Goal: Book appointment/travel/reservation

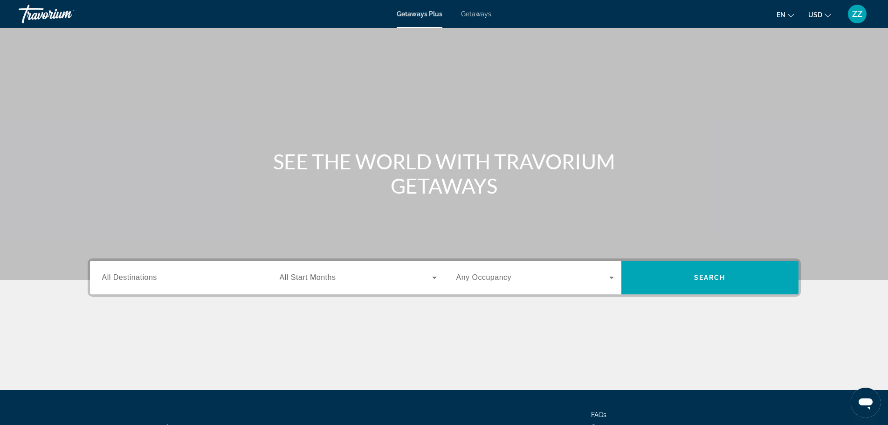
click at [487, 14] on span "Getaways" at bounding box center [476, 13] width 30 height 7
click at [185, 276] on input "Destination All Destinations" at bounding box center [181, 277] width 158 height 11
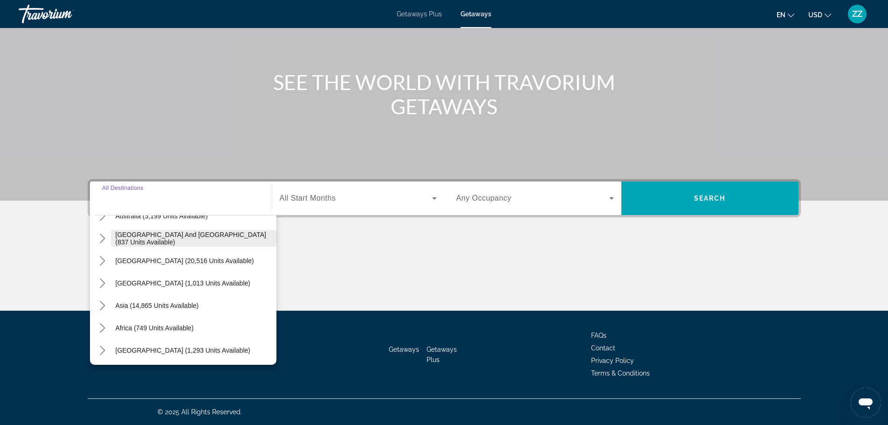
scroll to position [151, 0]
click at [102, 304] on icon "Toggle Asia (14,865 units available) submenu" at bounding box center [102, 303] width 9 height 9
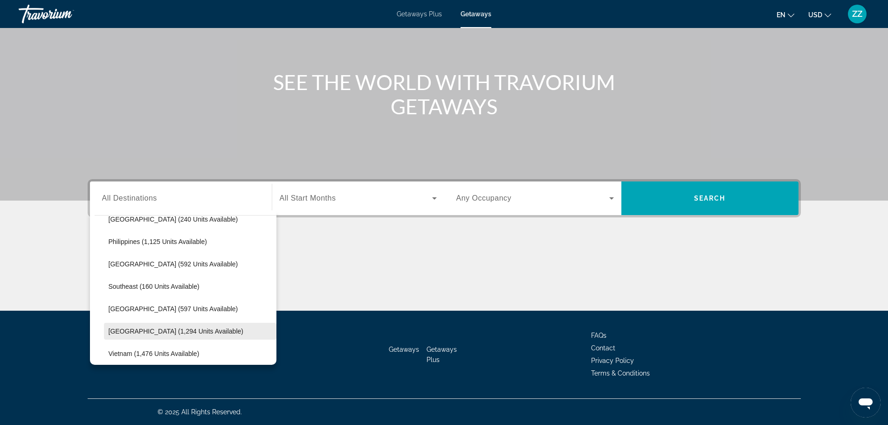
scroll to position [462, 0]
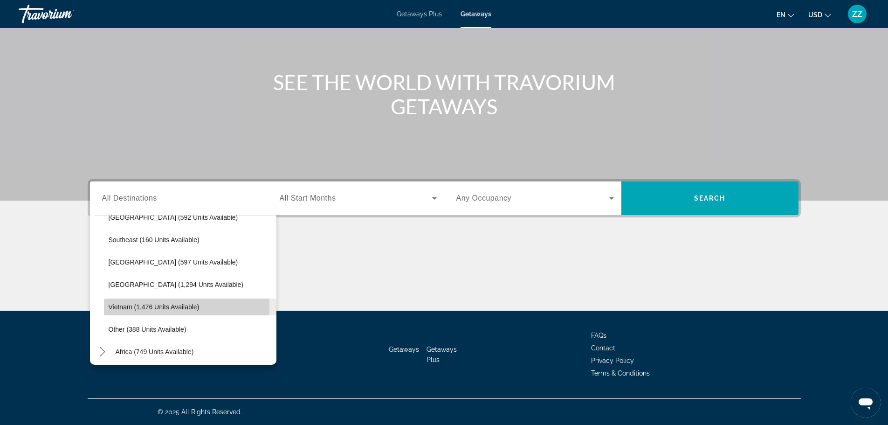
click at [132, 307] on span "Vietnam (1,476 units available)" at bounding box center [154, 306] width 91 height 7
type input "**********"
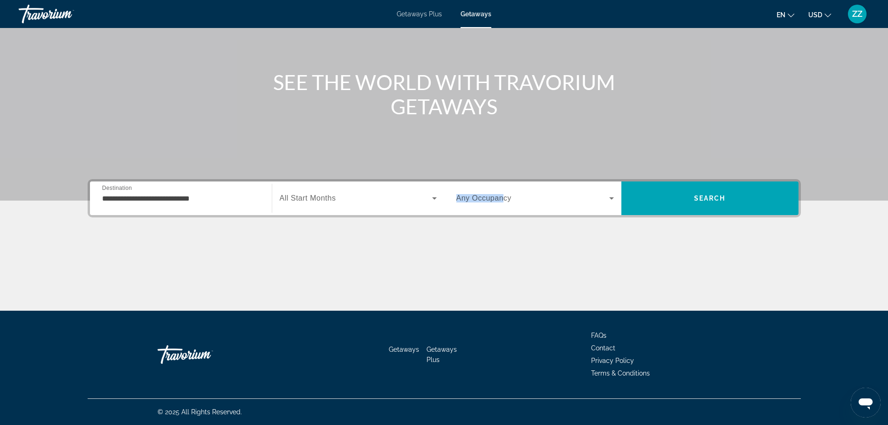
drag, startPoint x: 504, startPoint y: 195, endPoint x: 438, endPoint y: 195, distance: 65.8
click at [439, 195] on div "**********" at bounding box center [444, 198] width 709 height 34
click at [410, 194] on span "Search widget" at bounding box center [356, 198] width 152 height 11
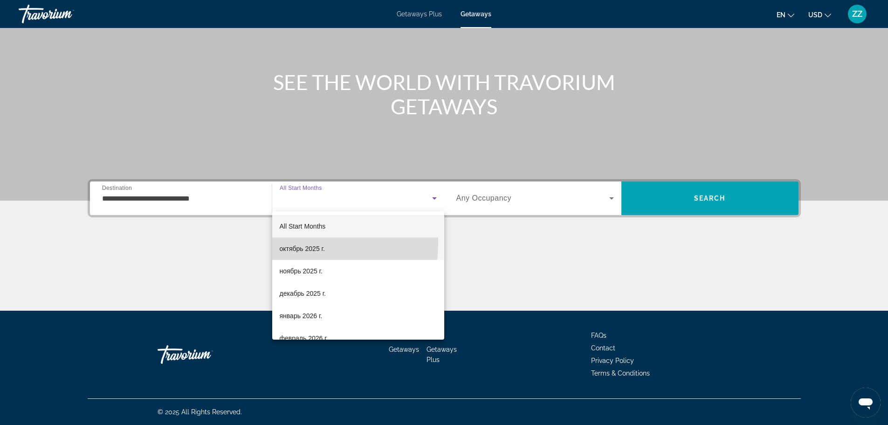
click at [293, 243] on span "октябрь 2025 г." at bounding box center [302, 248] width 45 height 11
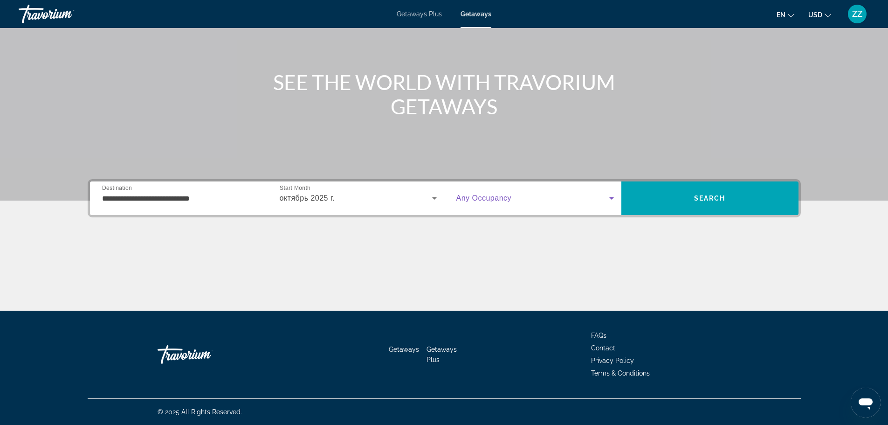
click at [507, 203] on span "Search widget" at bounding box center [533, 198] width 153 height 11
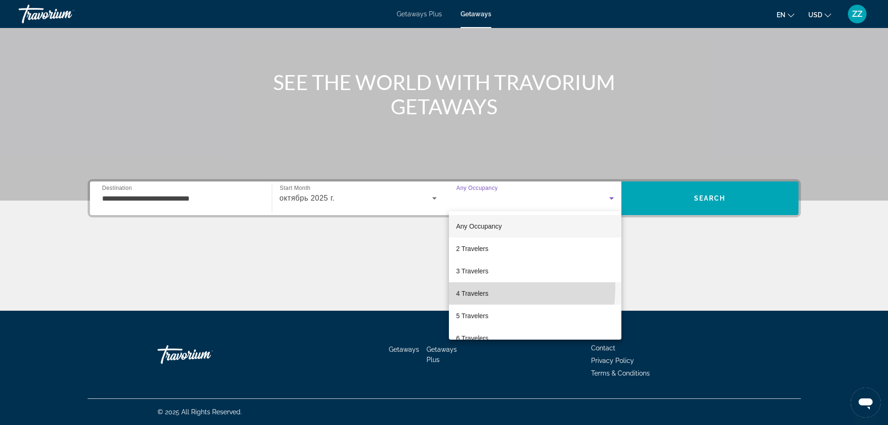
click at [465, 286] on mat-option "4 Travelers" at bounding box center [535, 293] width 173 height 22
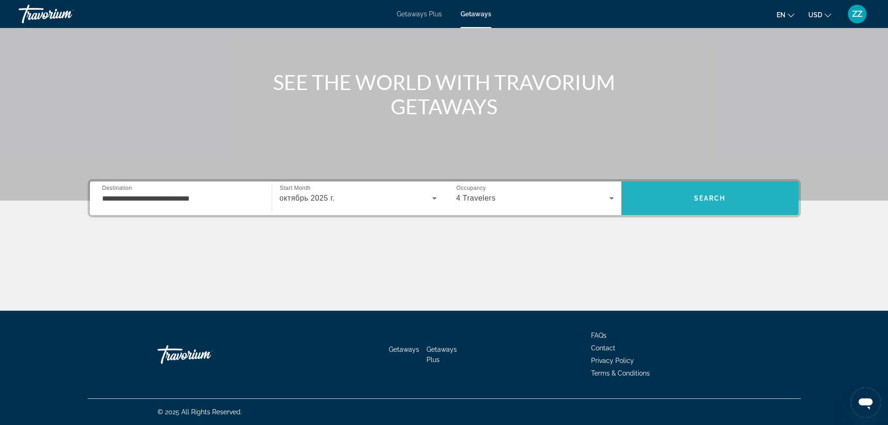
click at [671, 194] on span "Search" at bounding box center [710, 198] width 177 height 22
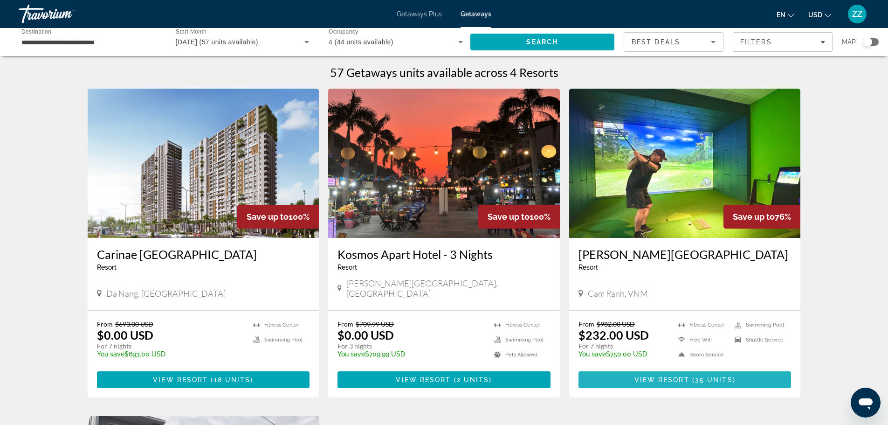
click at [639, 376] on span "View Resort" at bounding box center [662, 379] width 55 height 7
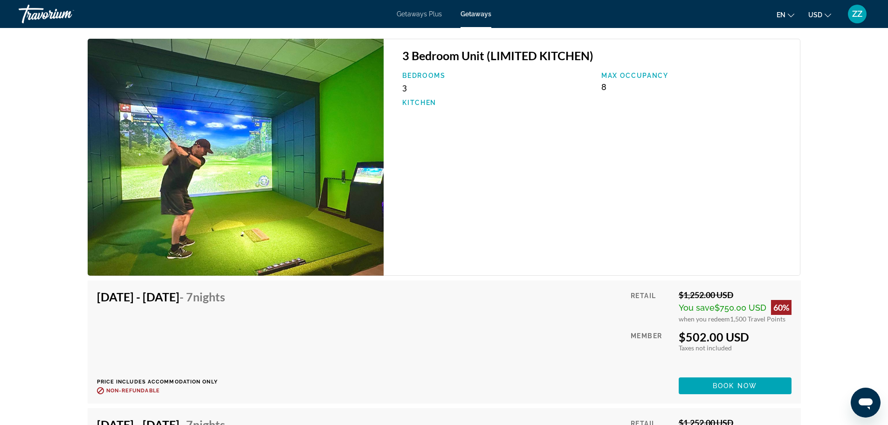
scroll to position [2425, 0]
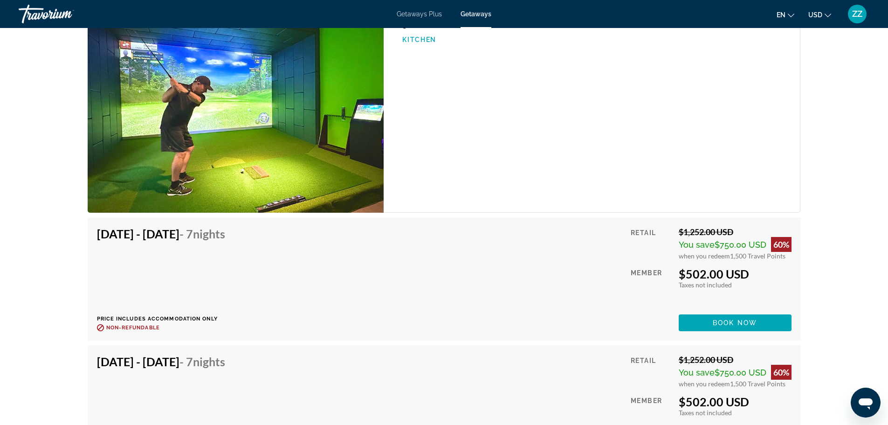
drag, startPoint x: 551, startPoint y: 200, endPoint x: 541, endPoint y: 181, distance: 20.4
click at [551, 200] on div "3 Bedroom Unit (LIMITED KITCHEN) Bedrooms 3 Max Occupancy 8 Kitchen" at bounding box center [592, 94] width 417 height 237
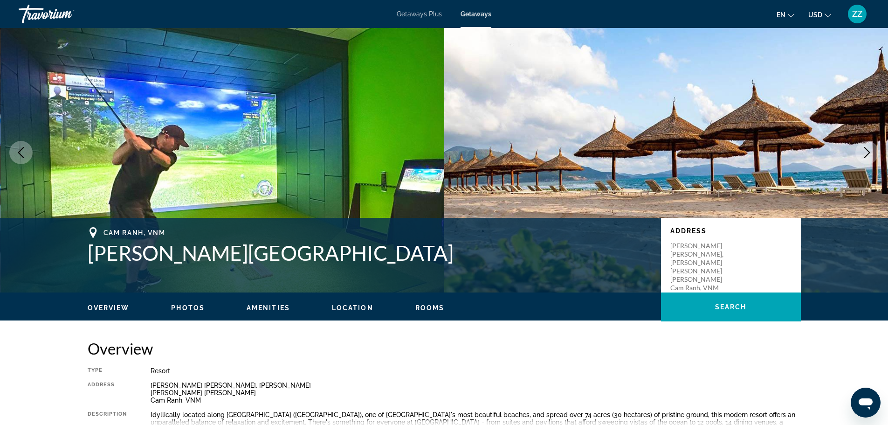
scroll to position [0, 0]
